Goal: Find specific page/section: Find specific page/section

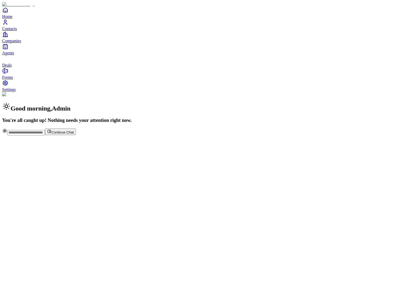
click at [12, 67] on span "Deals" at bounding box center [7, 65] width 10 height 4
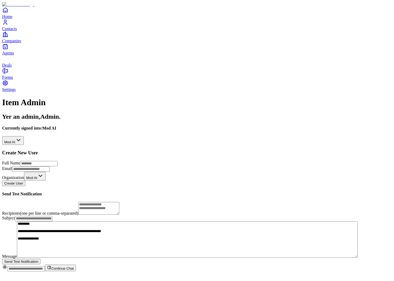
click at [123, 57] on html "**********" at bounding box center [197, 138] width 394 height 276
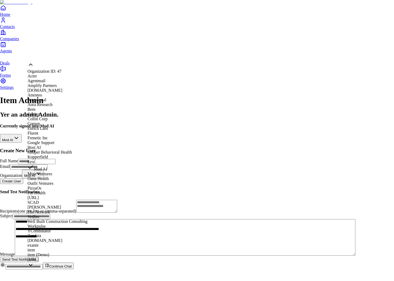
scroll to position [246, 0]
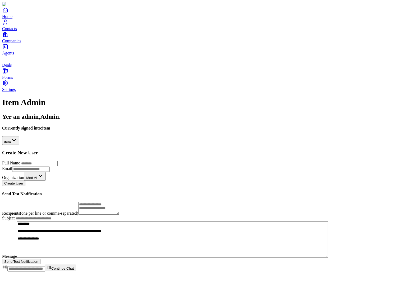
click at [12, 67] on span "Deals" at bounding box center [7, 65] width 10 height 4
